Goal: Task Accomplishment & Management: Use online tool/utility

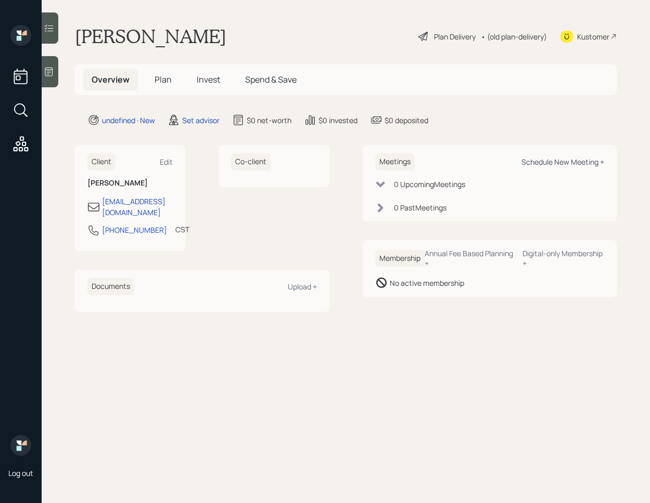
click at [548, 161] on div "Schedule New Meeting +" at bounding box center [562, 162] width 83 height 10
select select "round-[PERSON_NAME]"
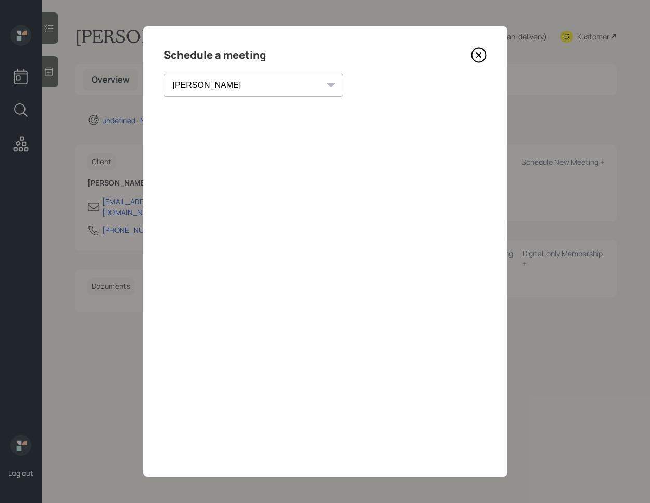
click at [481, 57] on icon at bounding box center [479, 55] width 16 height 16
